Goal: Task Accomplishment & Management: Manage account settings

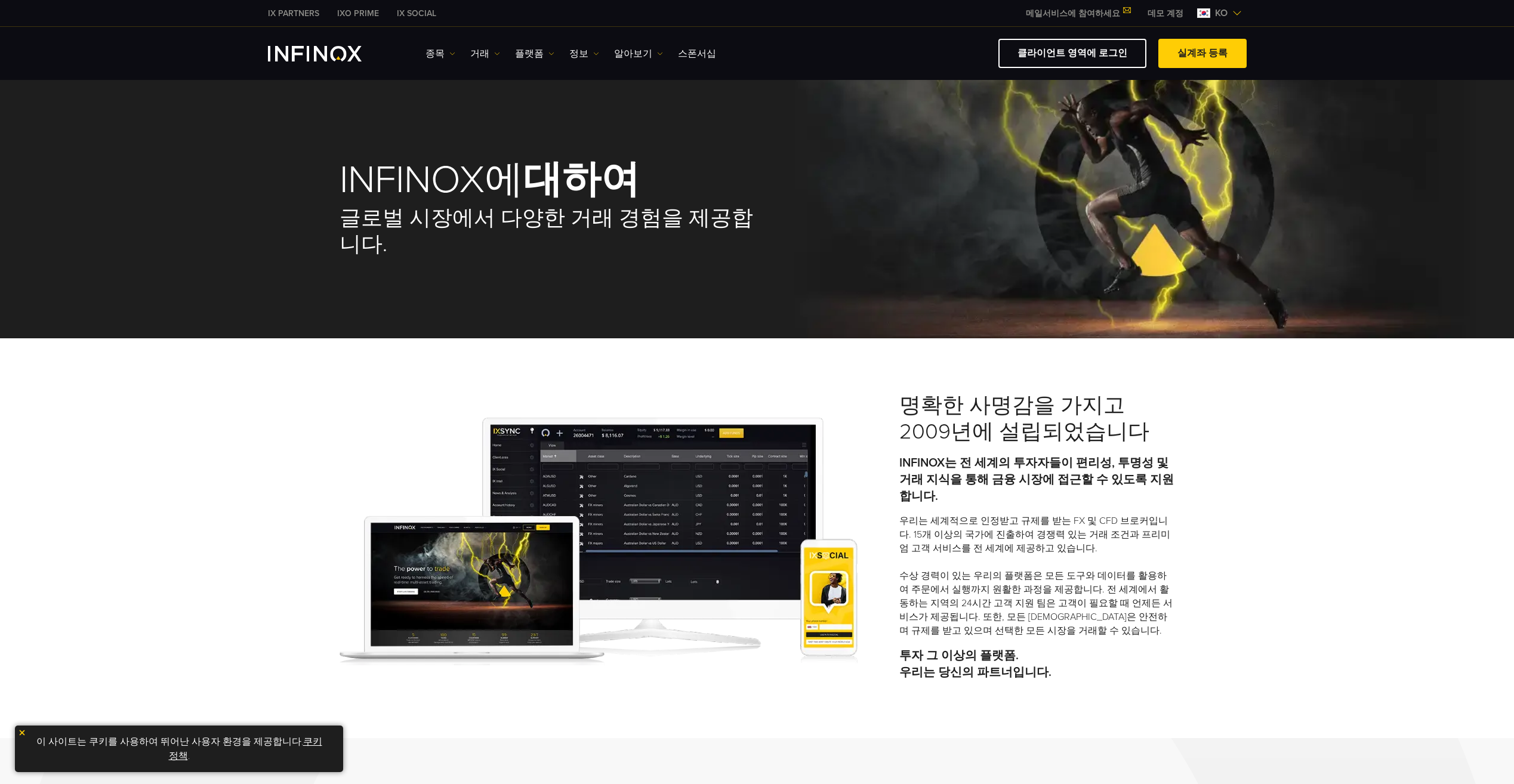
click at [339, 52] on img "INFINOX Logo" at bounding box center [315, 54] width 94 height 16
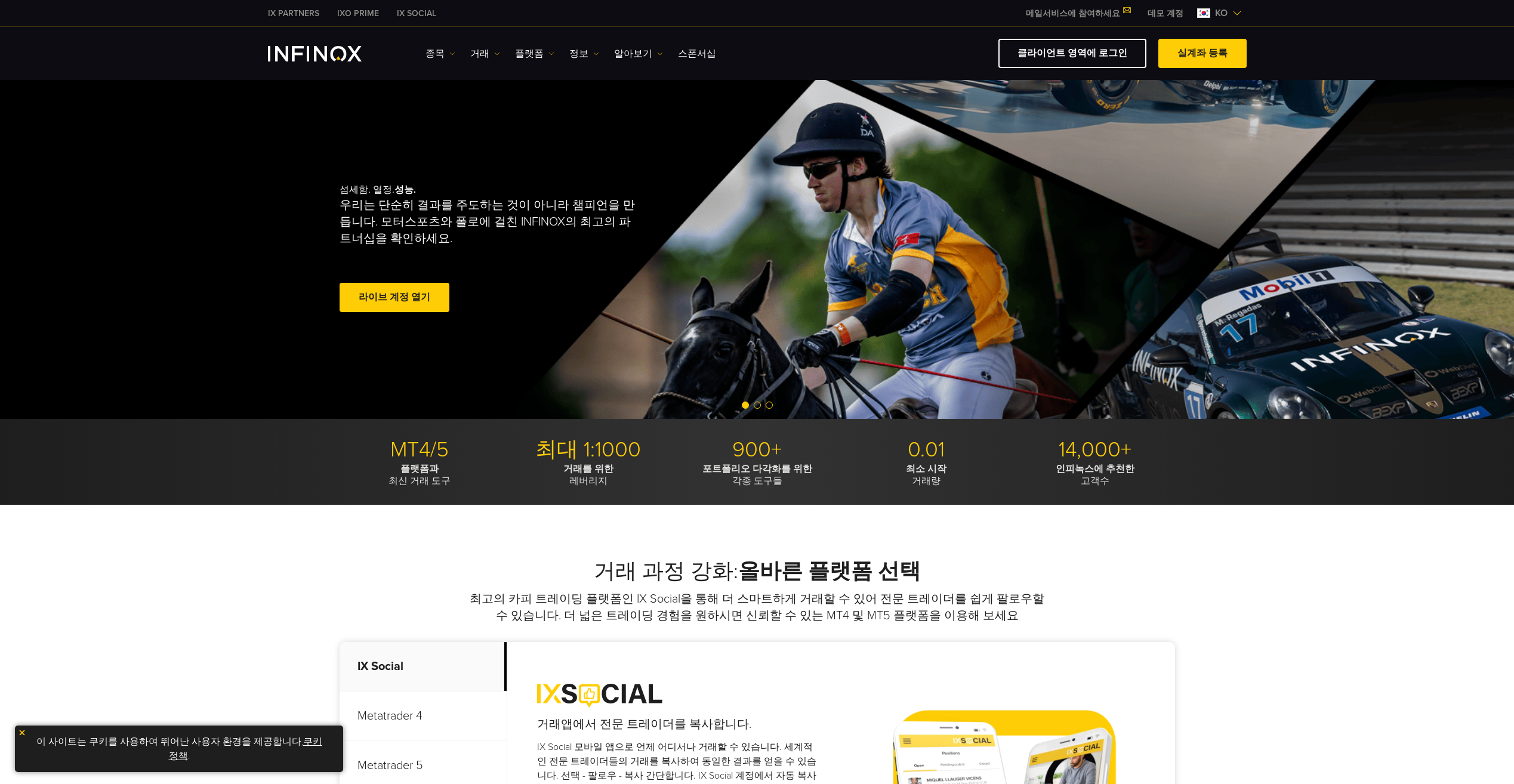
click at [395, 298] on span at bounding box center [395, 298] width 0 height 0
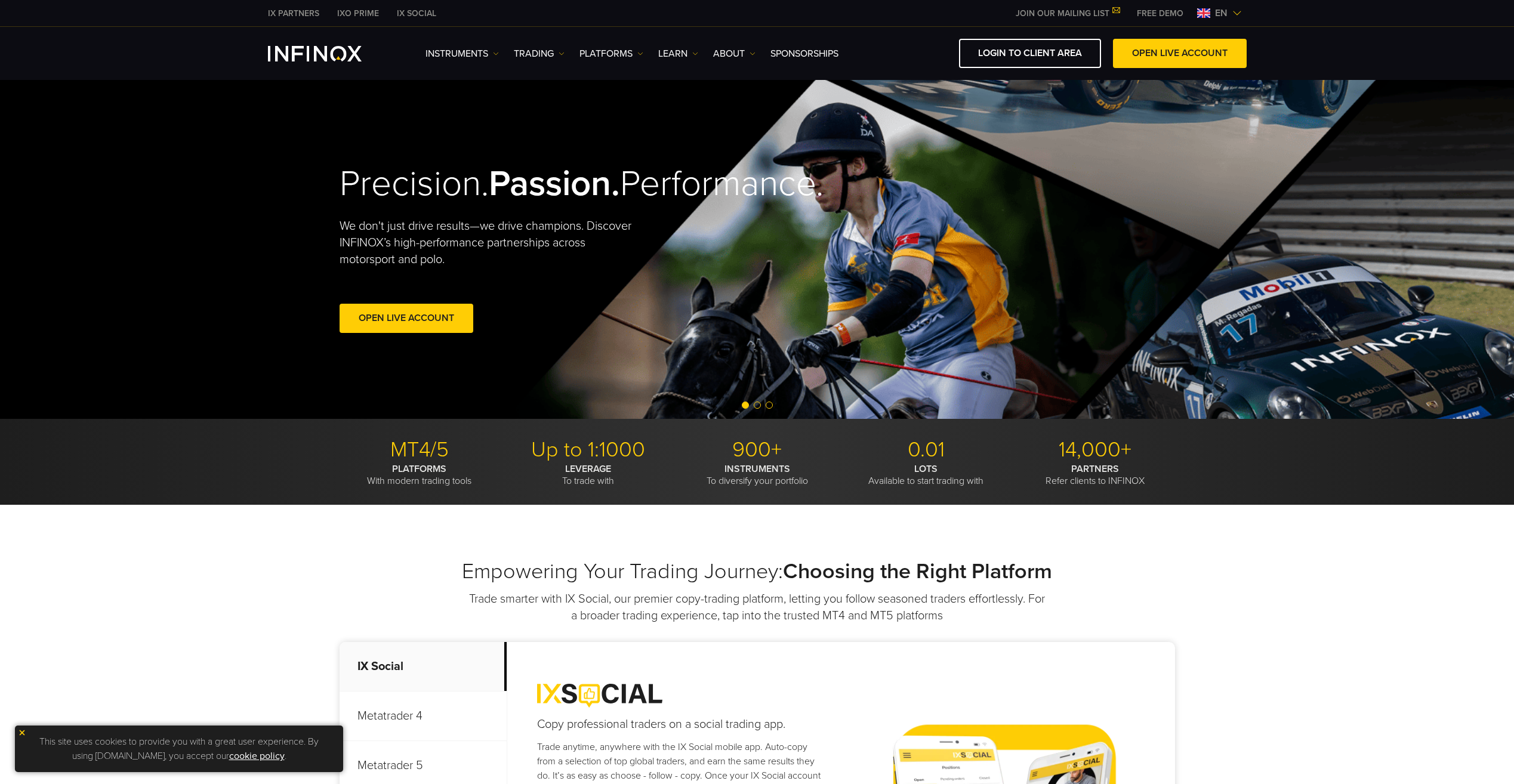
click at [447, 333] on link "Open Live Account" at bounding box center [406, 319] width 134 height 30
click at [1230, 16] on span "en" at bounding box center [1221, 13] width 22 height 15
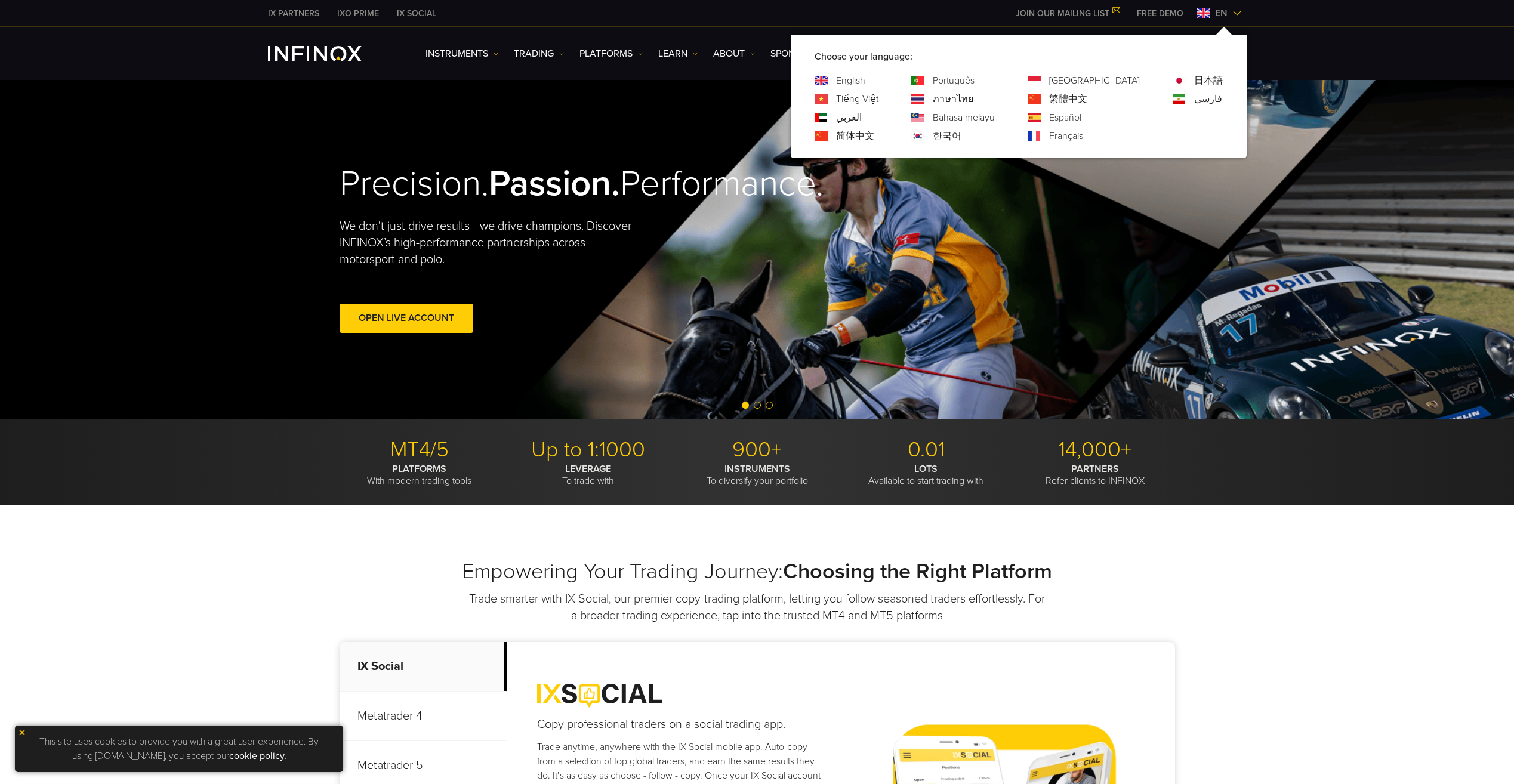
click at [977, 134] on div "한국어" at bounding box center [953, 136] width 84 height 15
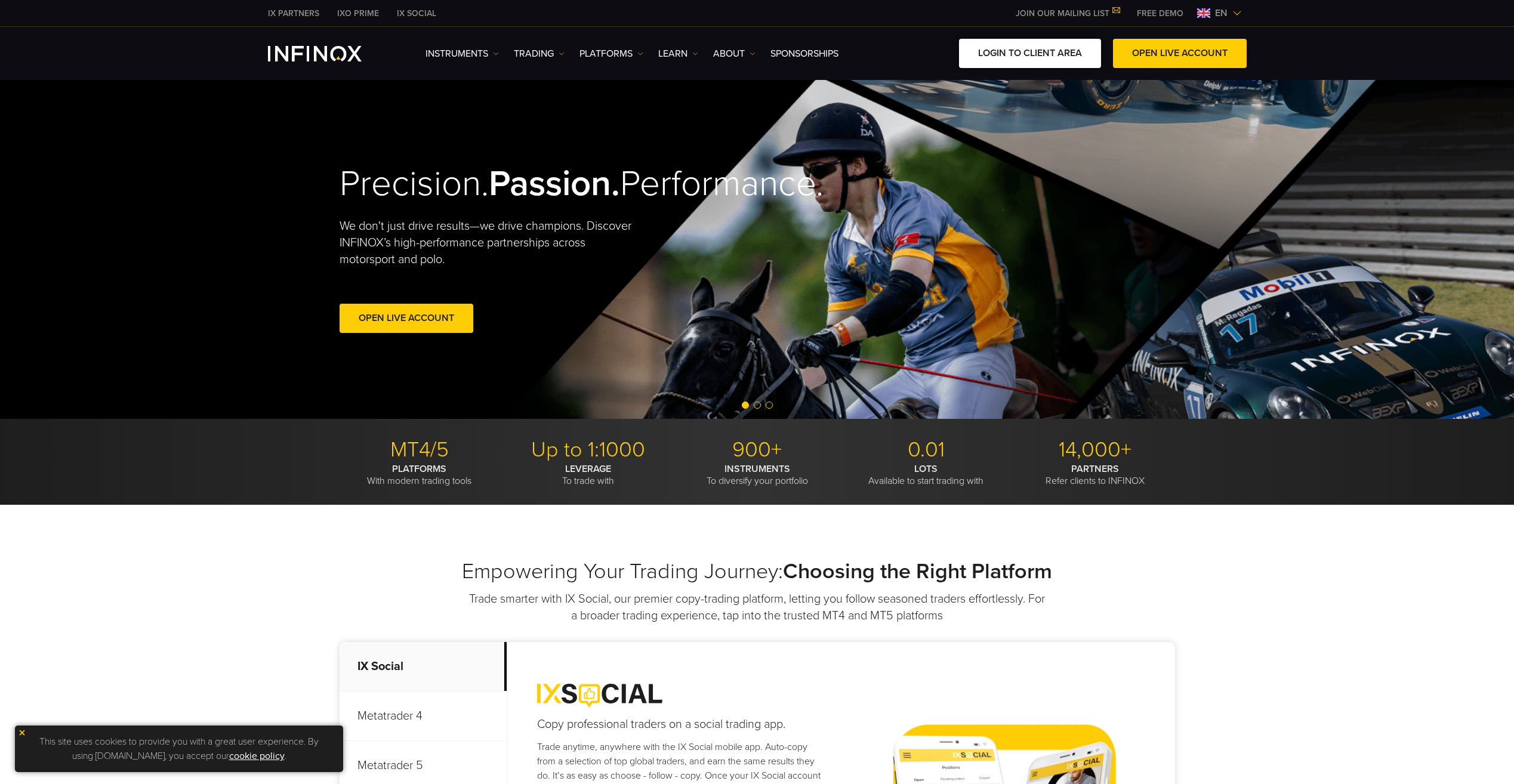
click at [1044, 56] on link "LOGIN TO CLIENT AREA" at bounding box center [1030, 53] width 142 height 30
